Goal: Obtain resource: Obtain resource

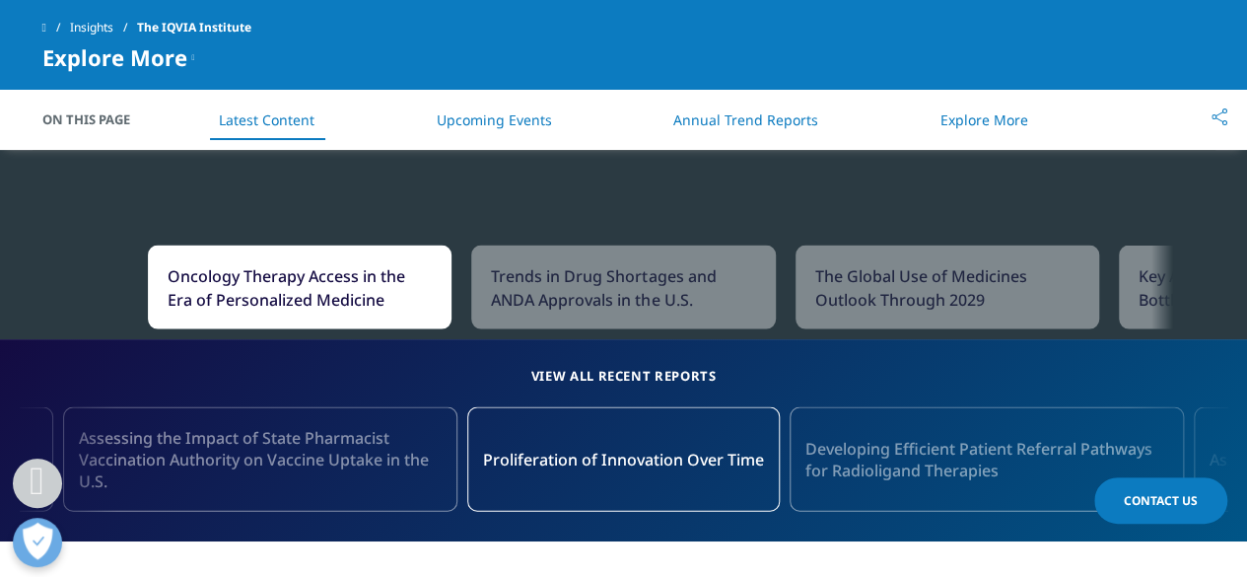
scroll to position [1923, 0]
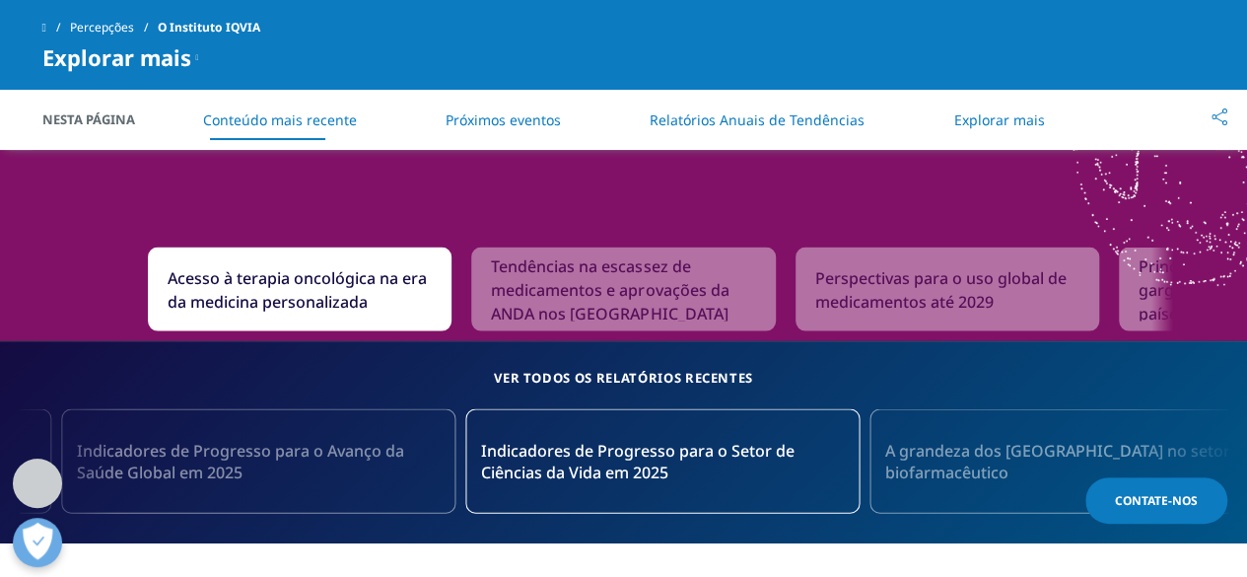
click at [801, 118] on font "Relatórios Anuais de Tendências" at bounding box center [757, 119] width 215 height 19
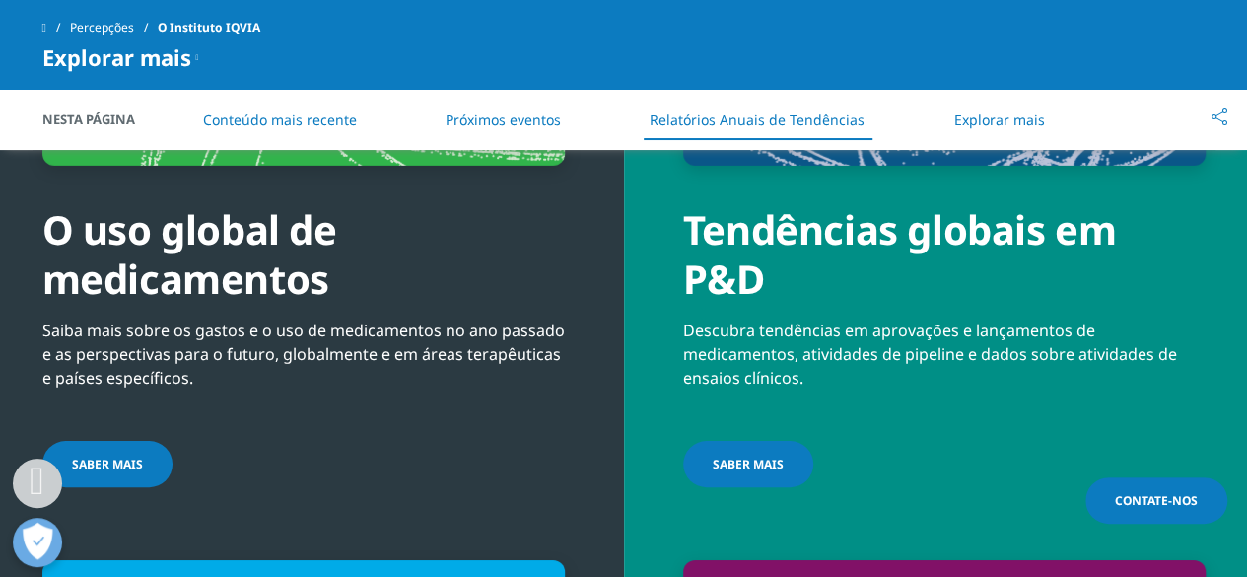
scroll to position [6972, 0]
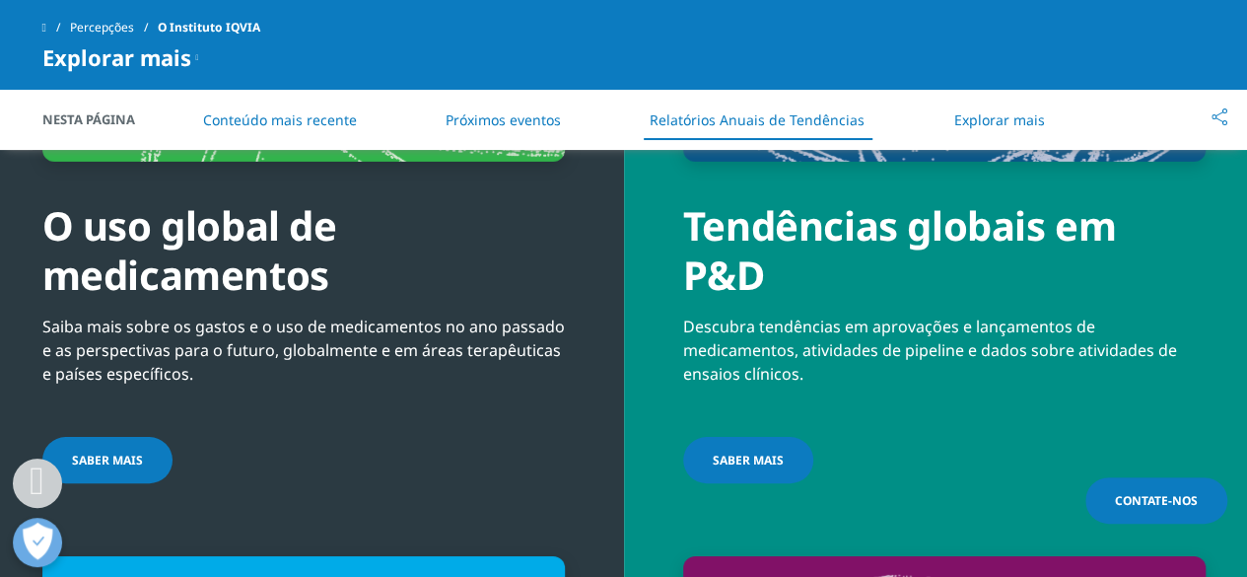
click at [148, 447] on link "SABER MAIS" at bounding box center [107, 460] width 130 height 46
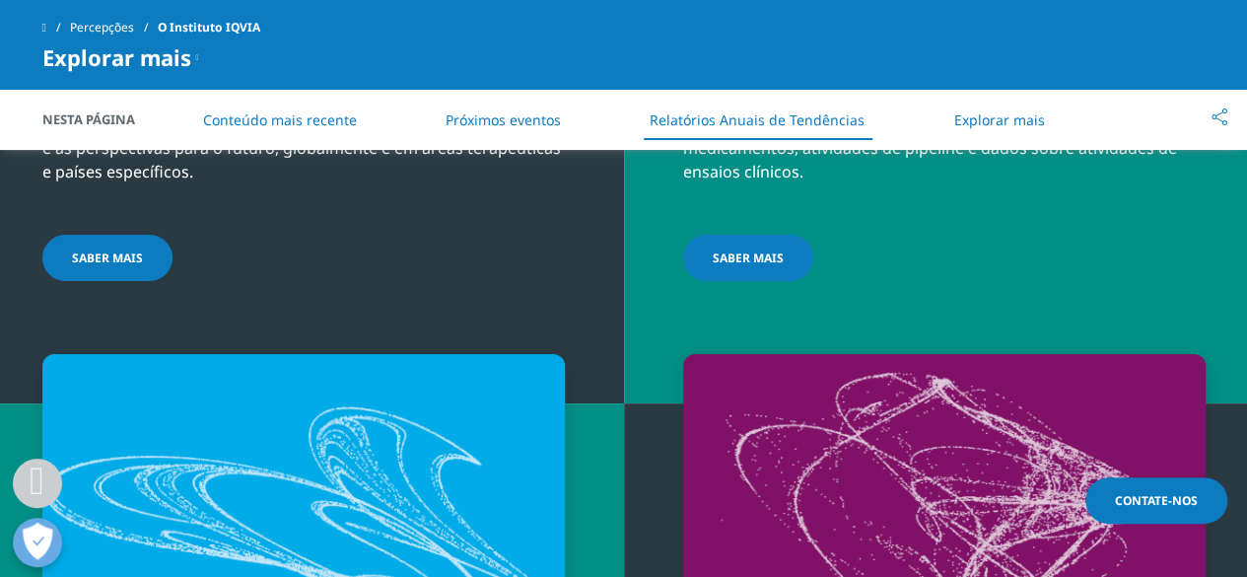
scroll to position [7186, 0]
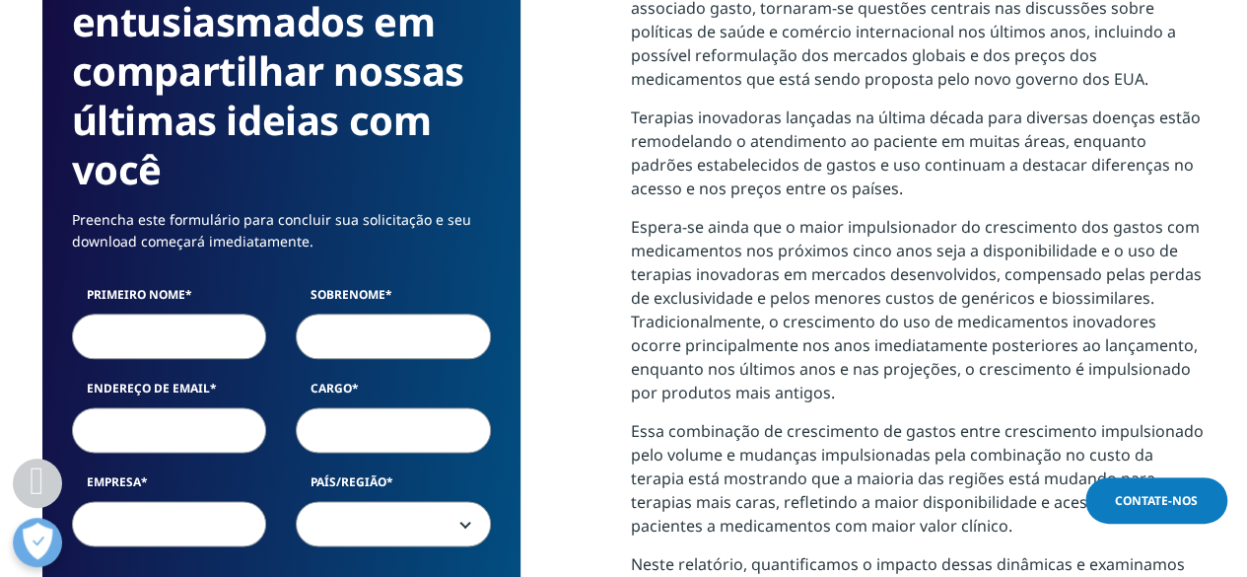
scroll to position [1133, 0]
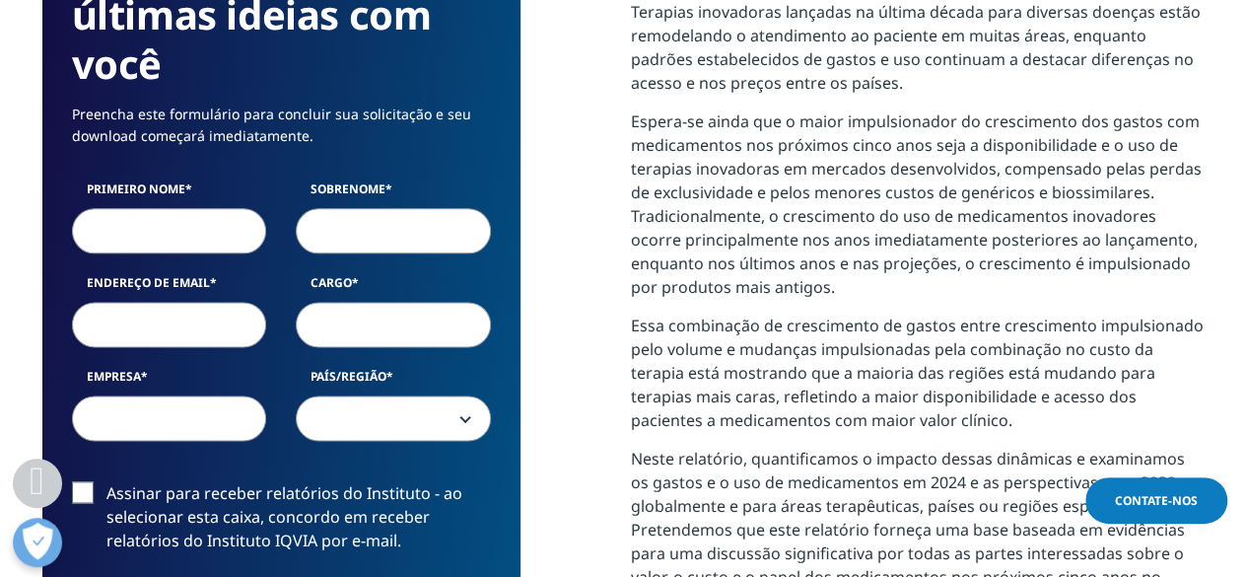
click at [152, 228] on input "Primeiro nome" at bounding box center [169, 230] width 195 height 45
type input "João Pedro"
type input "De Almeida Augusto"
type input "joaopedro.business2@gmail.com"
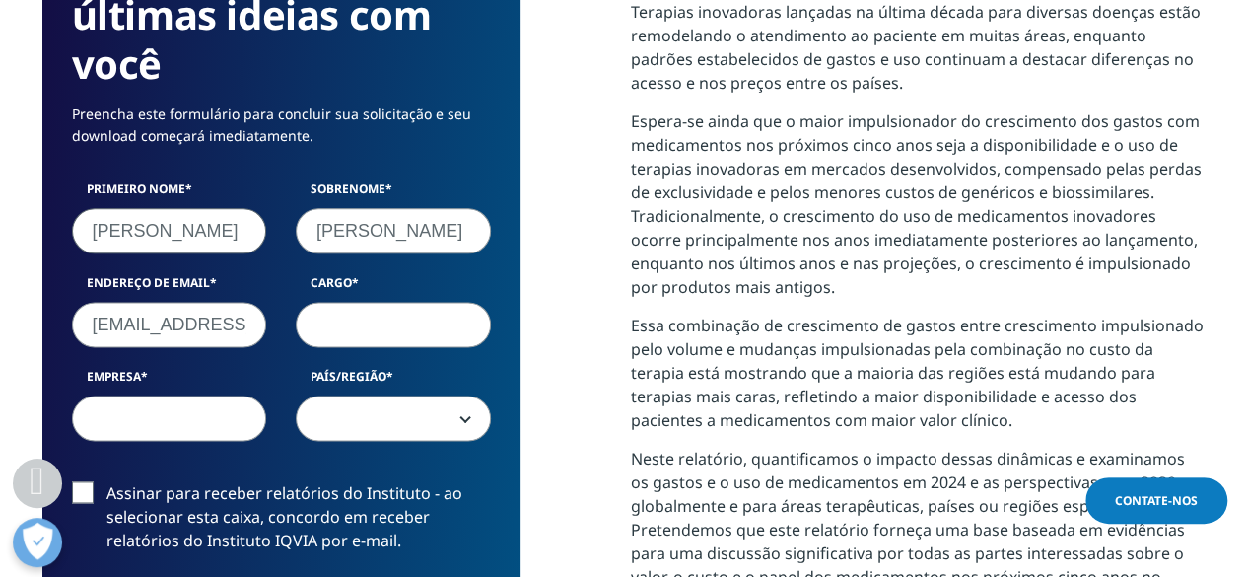
select select "[GEOGRAPHIC_DATA]"
click at [240, 325] on input "joaopedro.business2@gmail.com" at bounding box center [169, 324] width 195 height 45
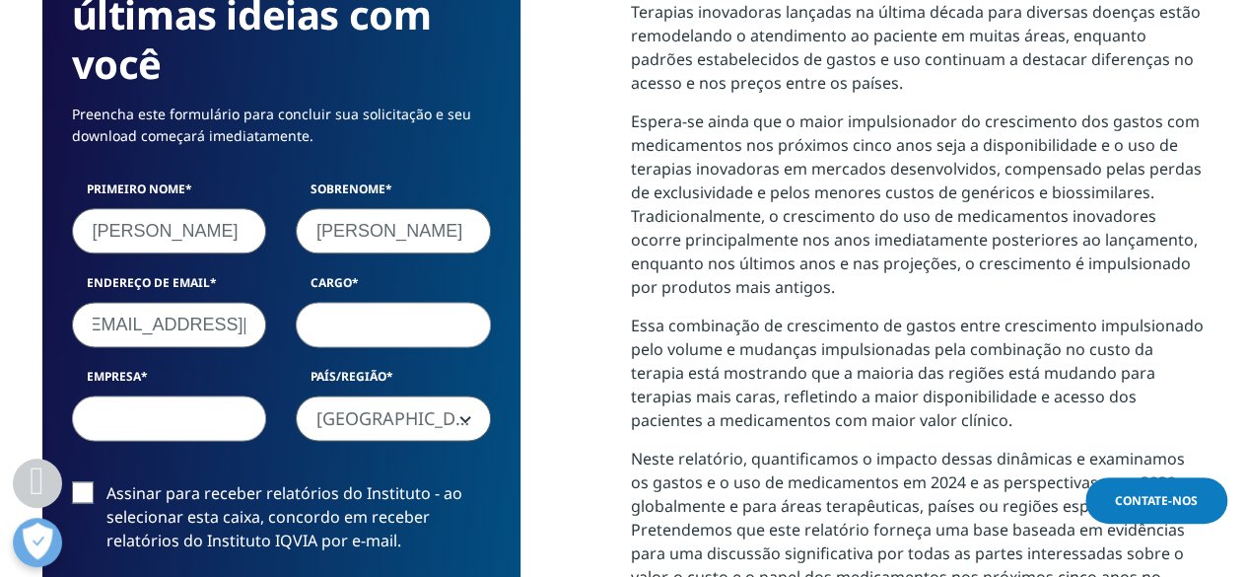
type input "joaopedroaugustocontact@gmail.com"
click at [359, 332] on input "Cargo" at bounding box center [393, 324] width 195 height 45
type input "rh"
click at [183, 411] on input "Empresa" at bounding box center [169, 417] width 195 height 45
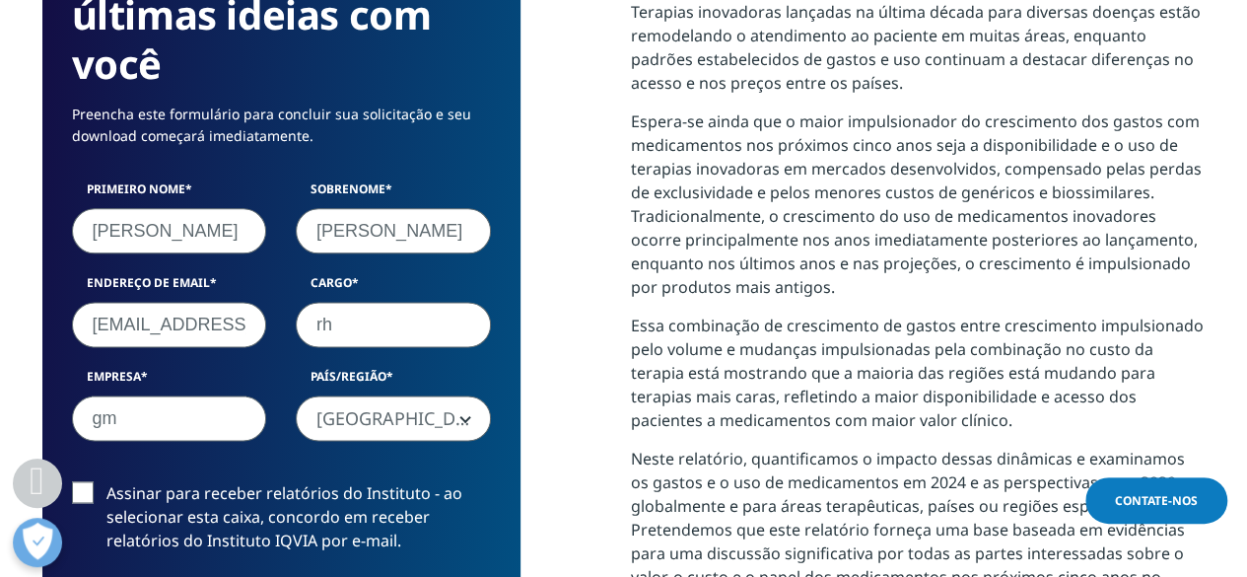
type input "gm"
click at [384, 426] on span "Brasil" at bounding box center [393, 418] width 193 height 45
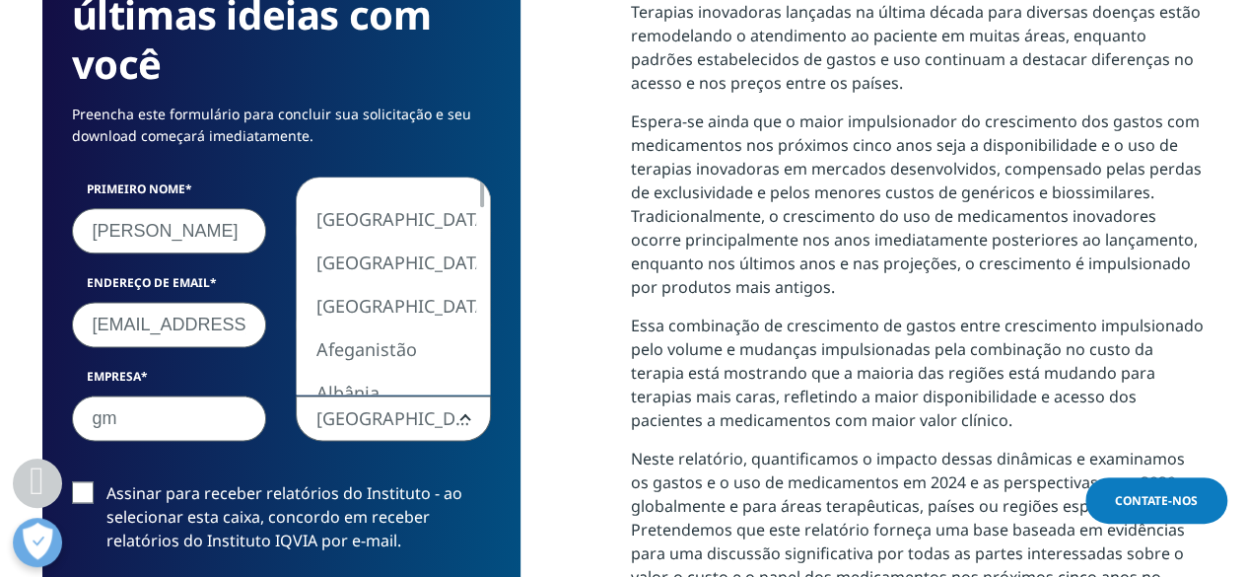
click at [88, 492] on label "Assinar para receber relatórios do Instituto - ao selecionar esta caixa, concor…" at bounding box center [281, 522] width 419 height 82
click at [106, 481] on input "Assinar para receber relatórios do Instituto - ao selecionar esta caixa, concor…" at bounding box center [106, 481] width 0 height 0
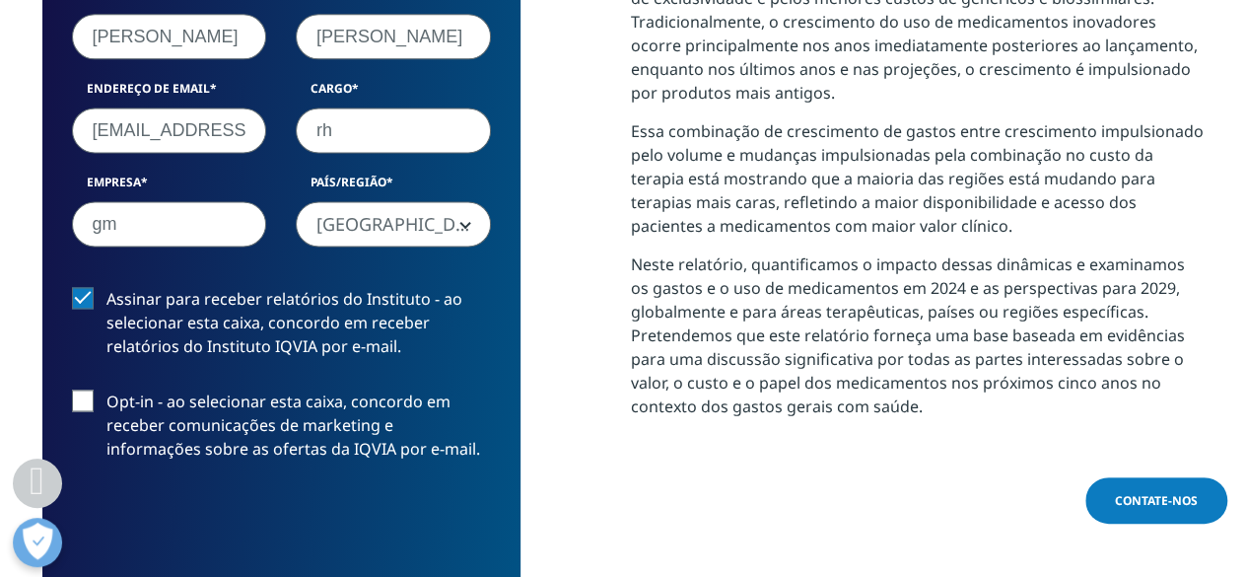
scroll to position [1333, 0]
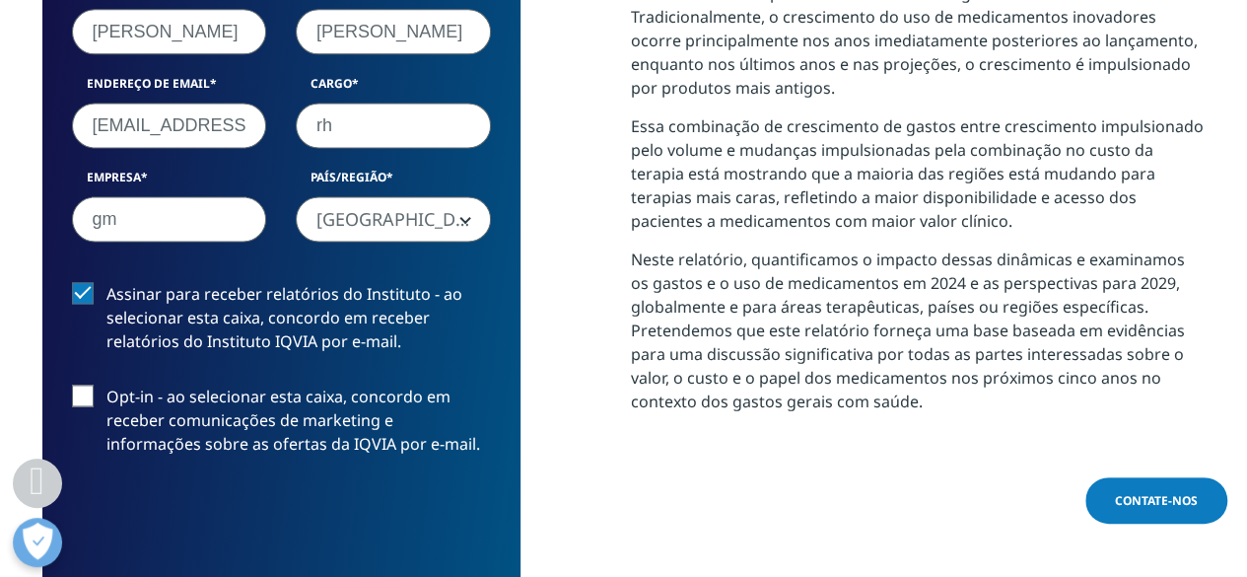
click at [91, 404] on label "Opt-in - ao selecionar esta caixa, concordo em receber comunicações de marketin…" at bounding box center [281, 425] width 419 height 82
click at [106, 384] on input "Opt-in - ao selecionar esta caixa, concordo em receber comunicações de marketin…" at bounding box center [106, 384] width 0 height 0
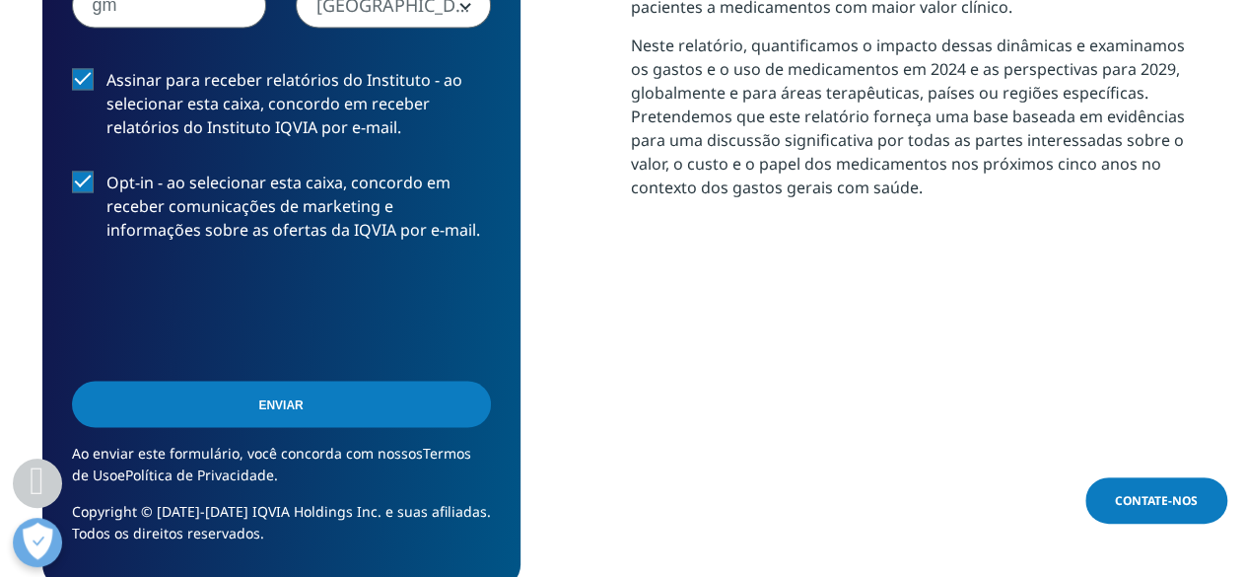
click at [298, 398] on input "Enviar" at bounding box center [281, 403] width 419 height 46
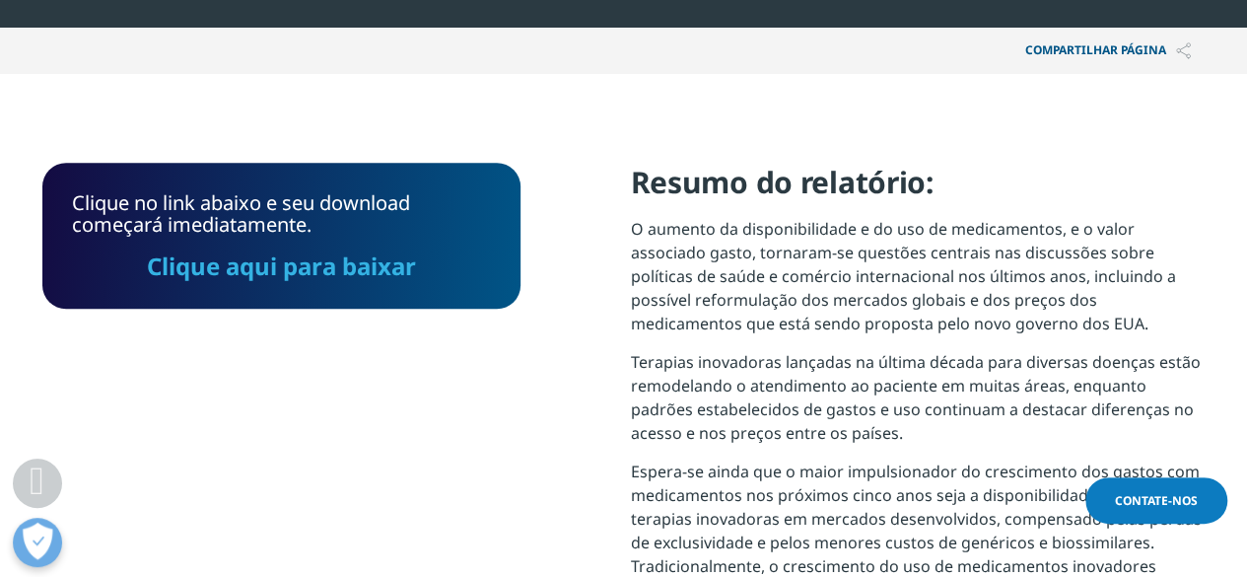
scroll to position [782, 0]
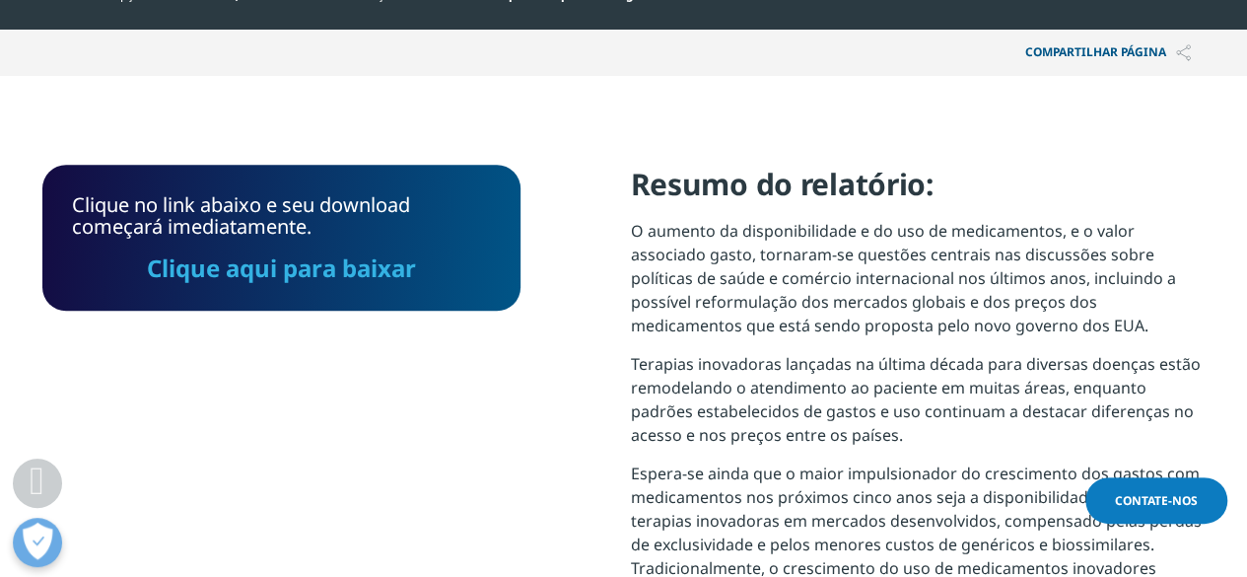
click at [341, 272] on font "Clique aqui para baixar" at bounding box center [281, 267] width 269 height 33
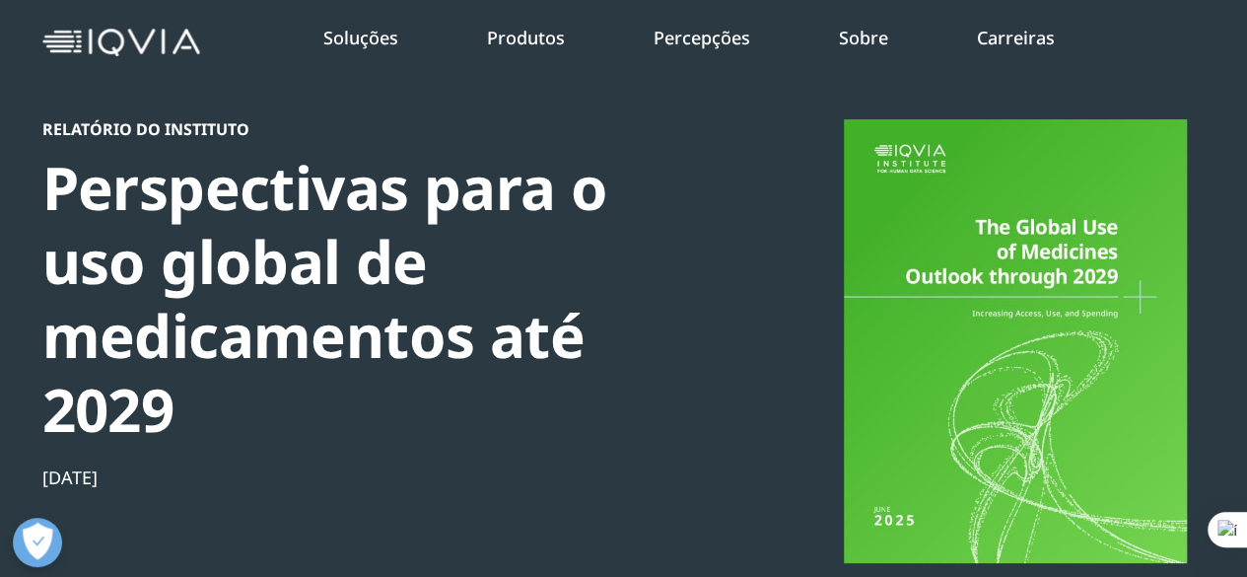
scroll to position [52, 0]
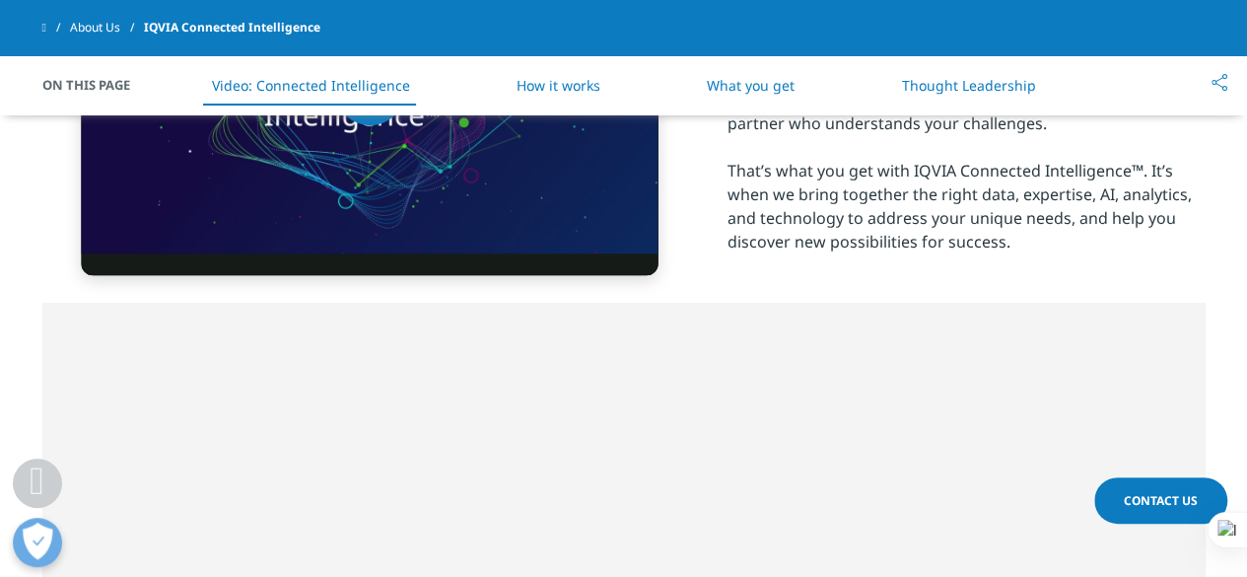
scroll to position [1010, 0]
